Goal: Information Seeking & Learning: Learn about a topic

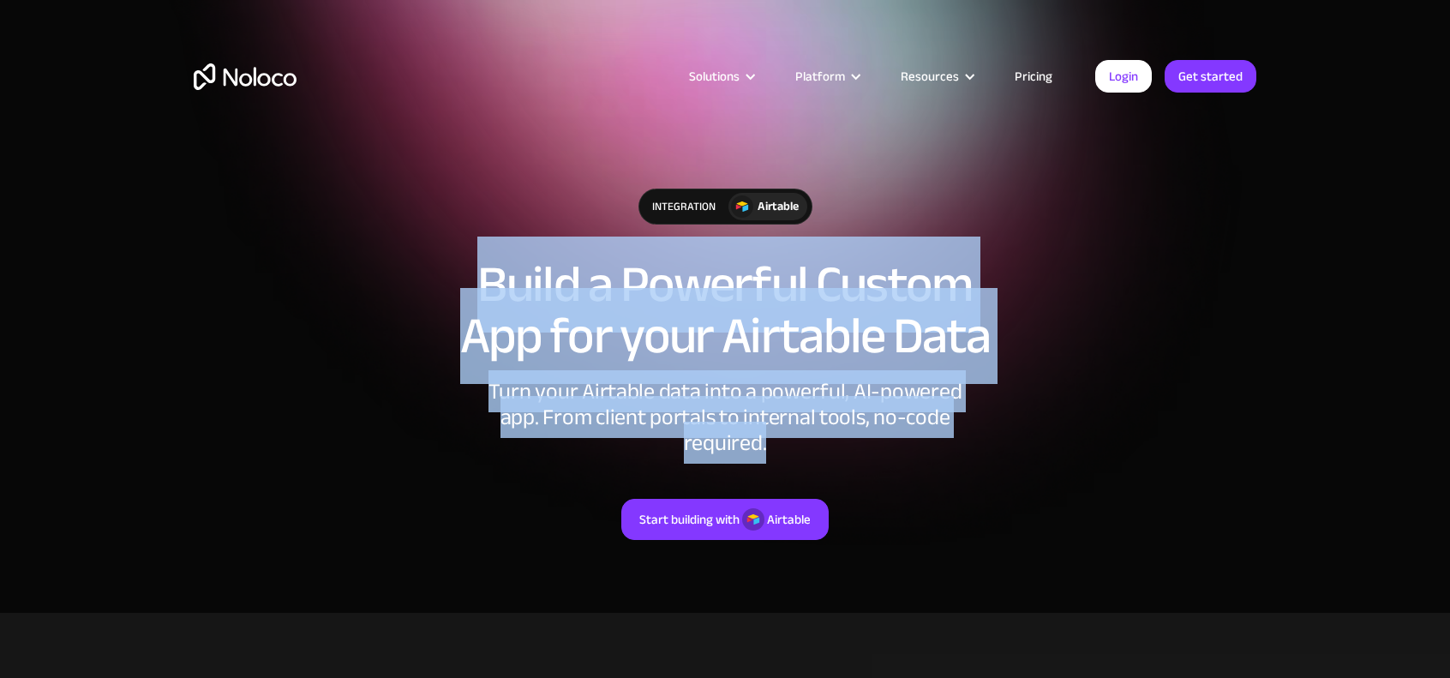
drag, startPoint x: 458, startPoint y: 260, endPoint x: 979, endPoint y: 416, distance: 544.0
click at [979, 416] on div "integration Airtable Build a Powerful Custom App for your Airtable Data Turn yo…" at bounding box center [725, 381] width 1097 height 420
click at [979, 416] on div "Turn your Airtable data into a powerful, AI-powered app. From client portals to…" at bounding box center [725, 417] width 514 height 77
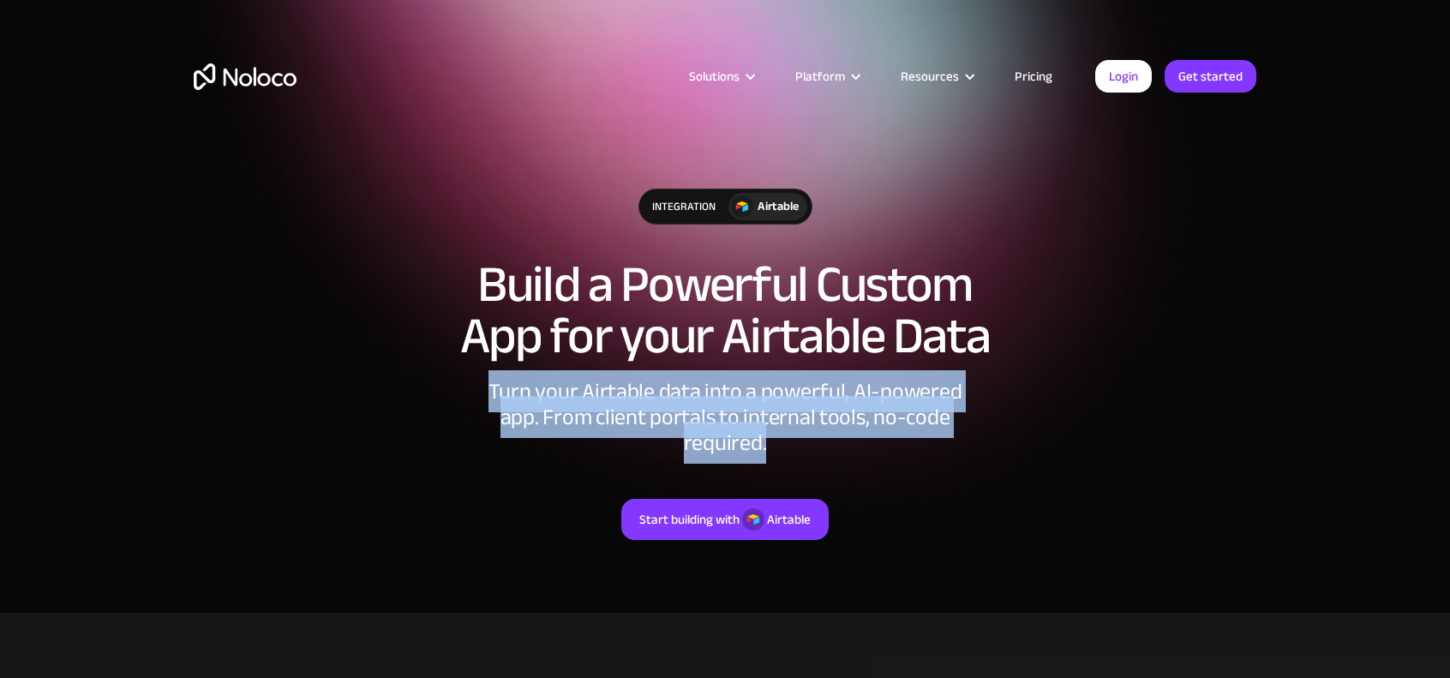
drag, startPoint x: 1004, startPoint y: 417, endPoint x: 413, endPoint y: 393, distance: 591.1
click at [413, 393] on div "integration Airtable Build a Powerful Custom App for your Airtable Data Turn yo…" at bounding box center [725, 381] width 1097 height 420
click at [480, 392] on div "Turn your Airtable data into a powerful, AI-powered app. From client portals to…" at bounding box center [725, 417] width 514 height 77
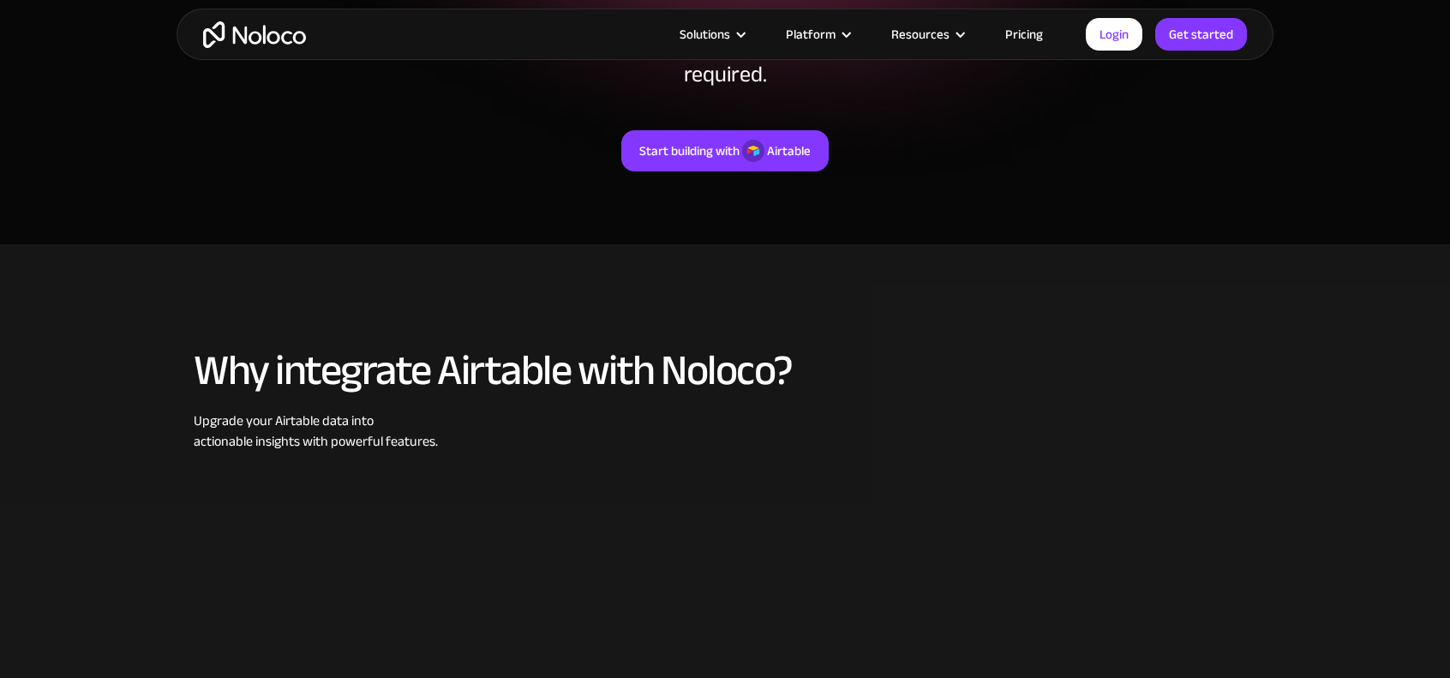
scroll to position [429, 0]
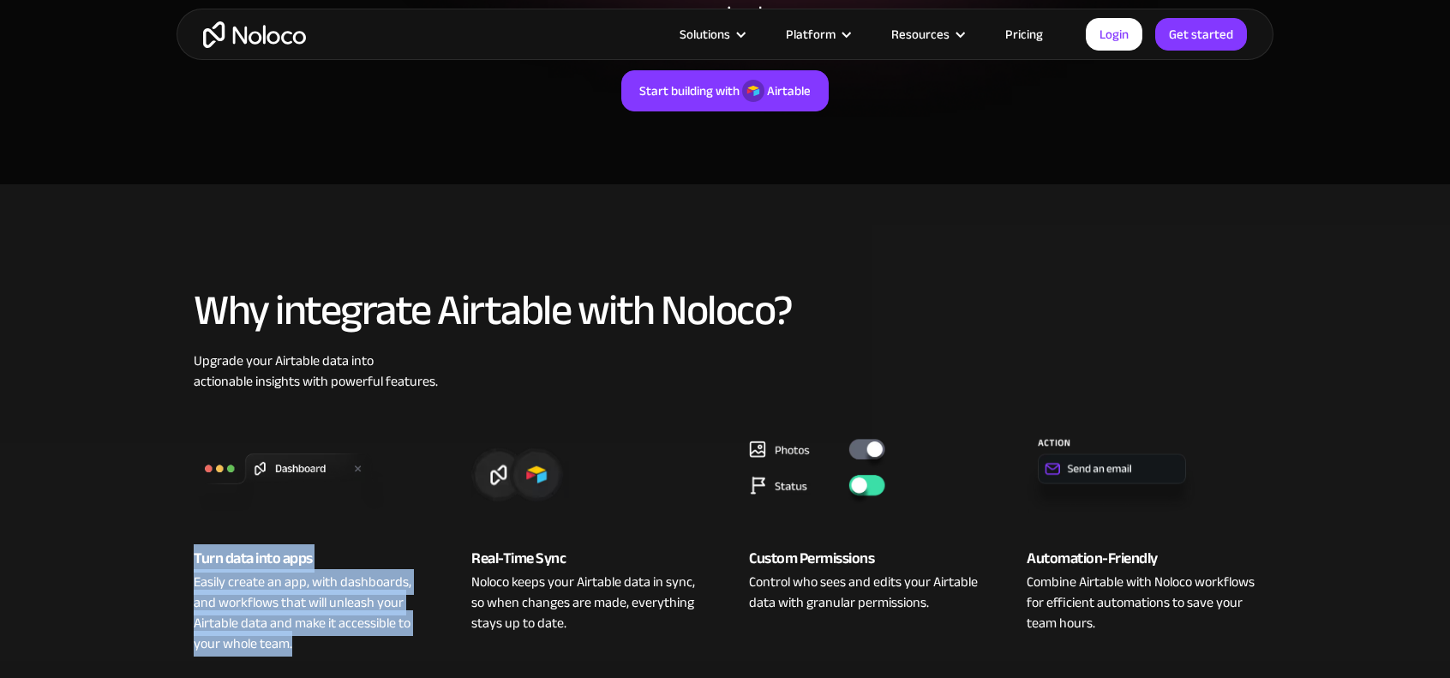
drag, startPoint x: 347, startPoint y: 614, endPoint x: 161, endPoint y: 534, distance: 202.4
click at [161, 534] on section "Why integrate Airtable with Noloco? Upgrade your Airtable data into actionable …" at bounding box center [725, 487] width 1450 height 607
click at [137, 519] on section "Why integrate Airtable with Noloco? Upgrade your Airtable data into actionable …" at bounding box center [725, 487] width 1450 height 607
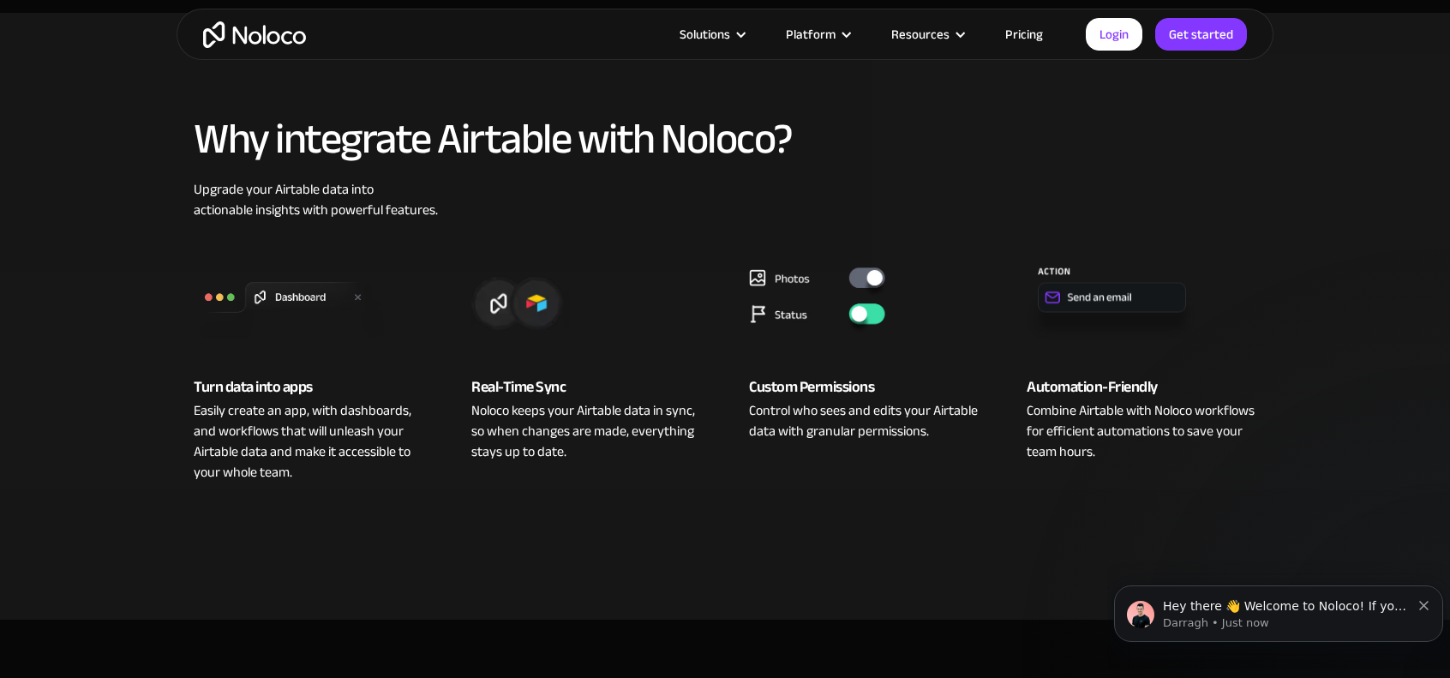
scroll to position [0, 0]
click at [880, 400] on div "Control who sees and edits your Airtable data with granular permissions." at bounding box center [864, 420] width 230 height 41
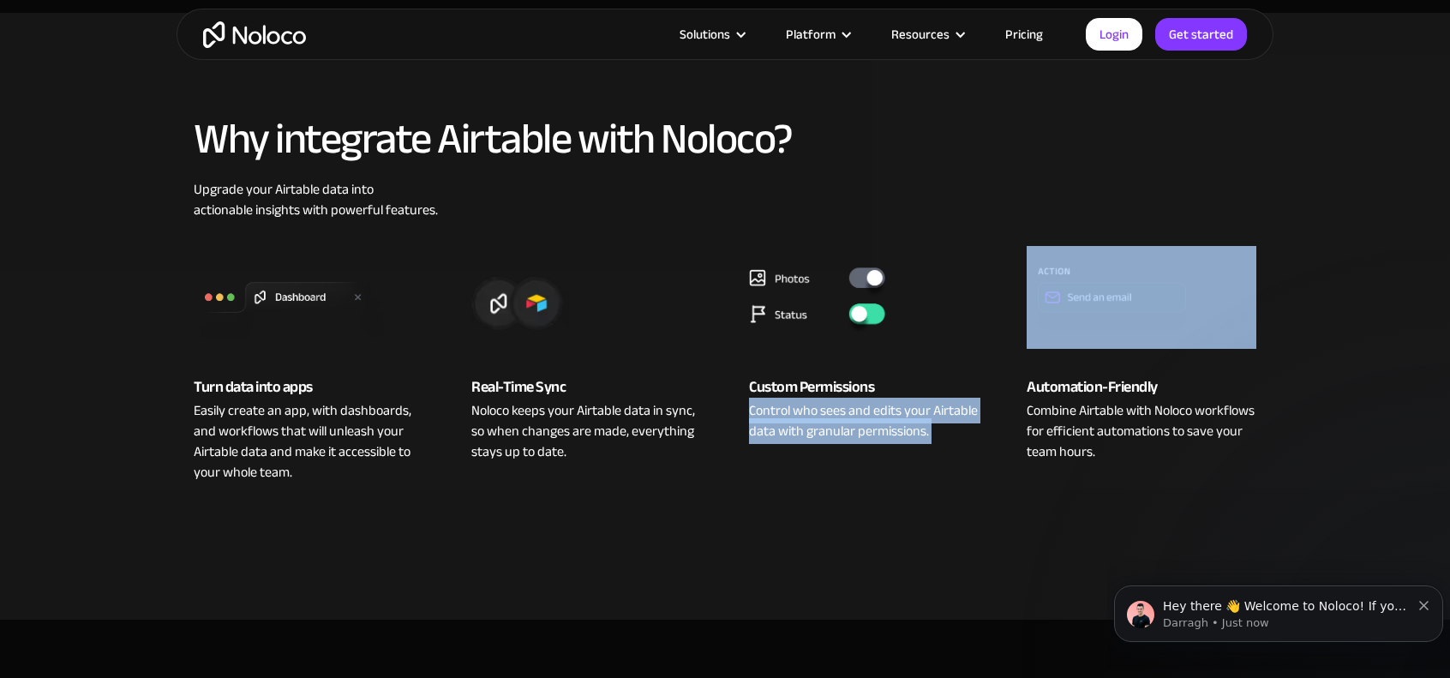
click at [880, 400] on div "Control who sees and edits your Airtable data with granular permissions." at bounding box center [864, 420] width 230 height 41
click at [925, 400] on div "Control who sees and edits your Airtable data with granular permissions." at bounding box center [864, 420] width 230 height 41
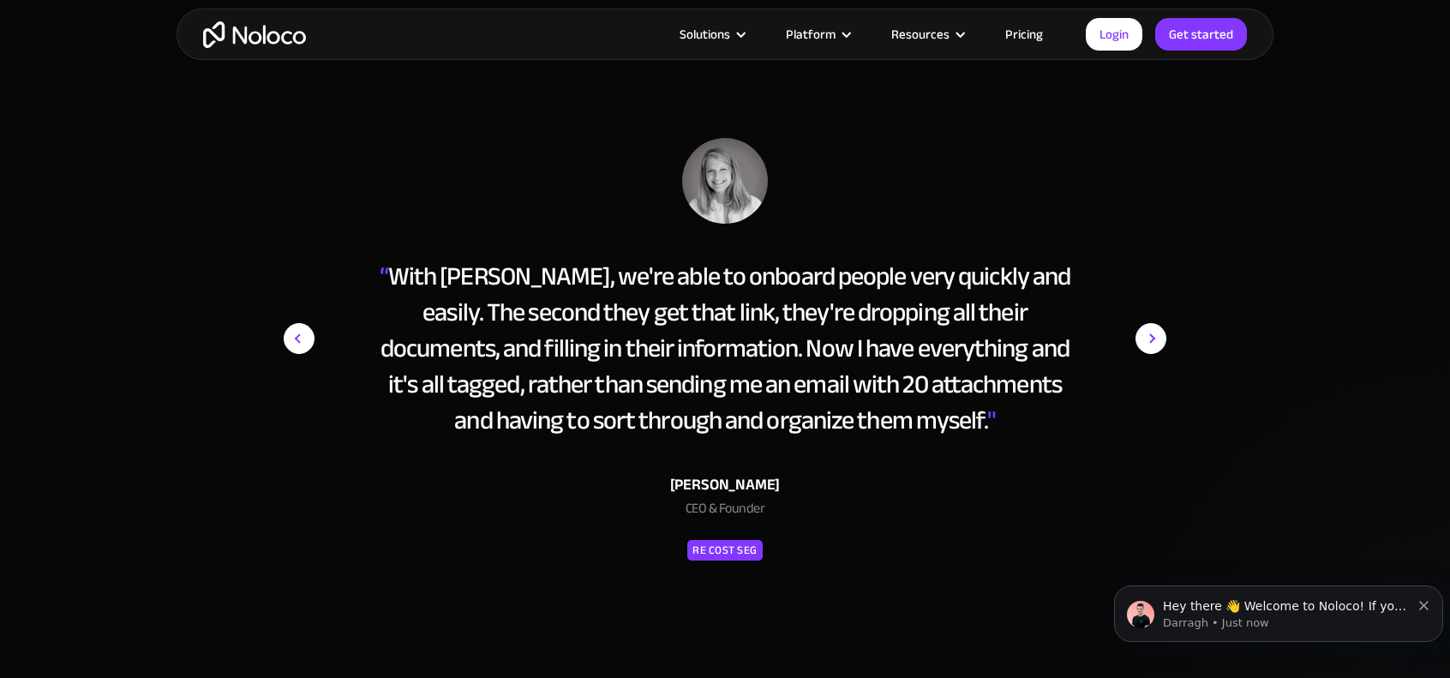
scroll to position [2657, 0]
